Goal: Task Accomplishment & Management: Complete application form

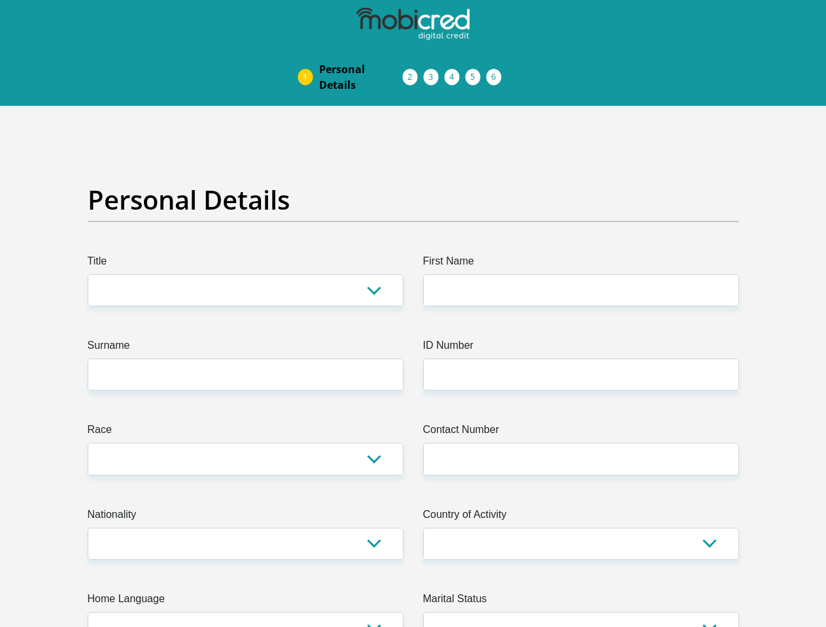
click at [0, 0] on img at bounding box center [0, 0] width 0 height 0
click at [309, 56] on link "Personal Details" at bounding box center [361, 77] width 105 height 42
click at [413, 72] on link "Acceptance of Services" at bounding box center [423, 77] width 21 height 10
click at [0, 0] on span "Documents" at bounding box center [0, 0] width 0 height 0
click at [476, 72] on link "Debicheck Mandate" at bounding box center [465, 77] width 21 height 10
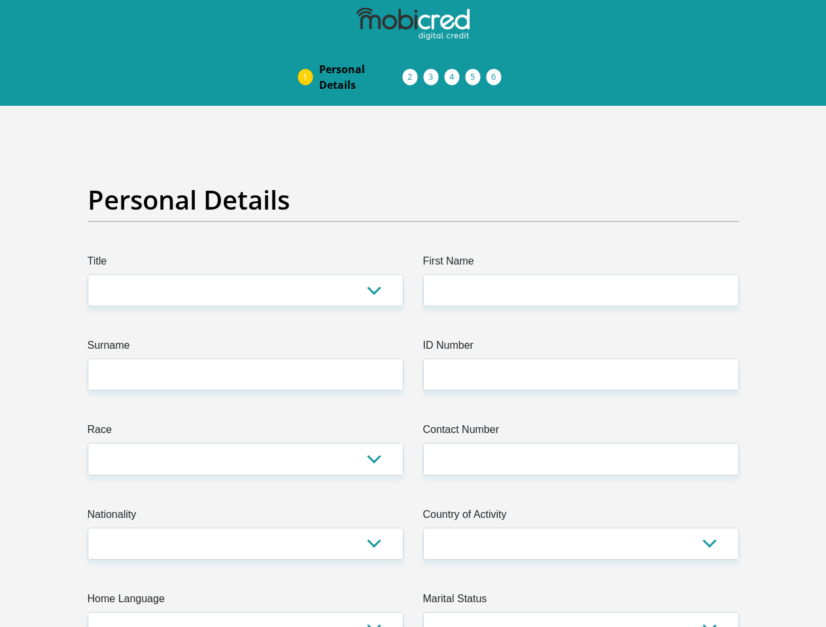
click at [497, 72] on link "Curata Authentication" at bounding box center [486, 77] width 21 height 10
click at [518, 72] on link "Pre Agreement Signoff" at bounding box center [507, 77] width 21 height 10
